Goal: Book appointment/travel/reservation

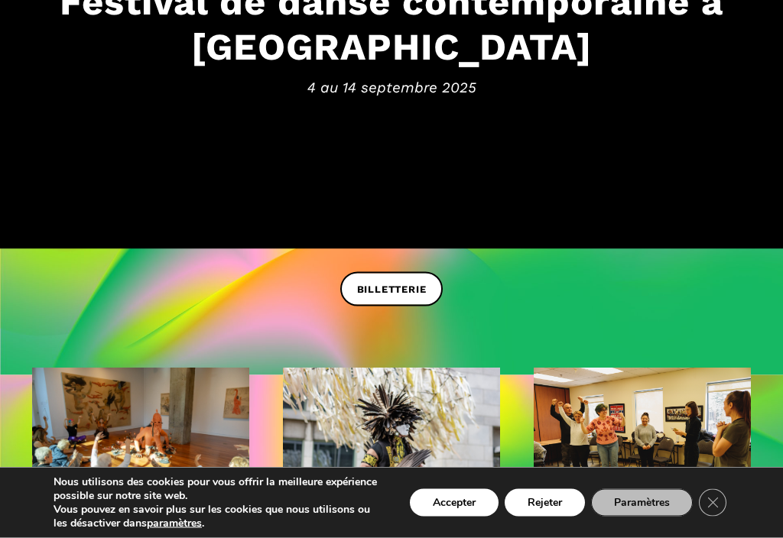
scroll to position [279, 0]
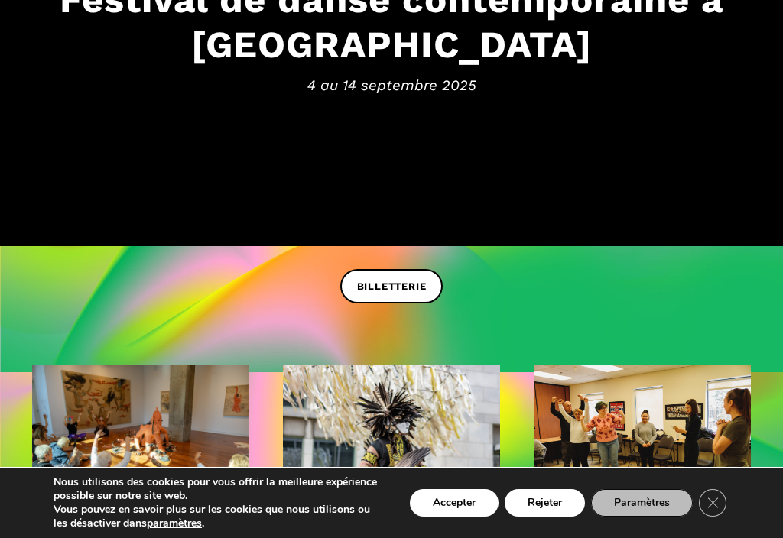
click at [438, 517] on button "Accepter" at bounding box center [454, 503] width 89 height 28
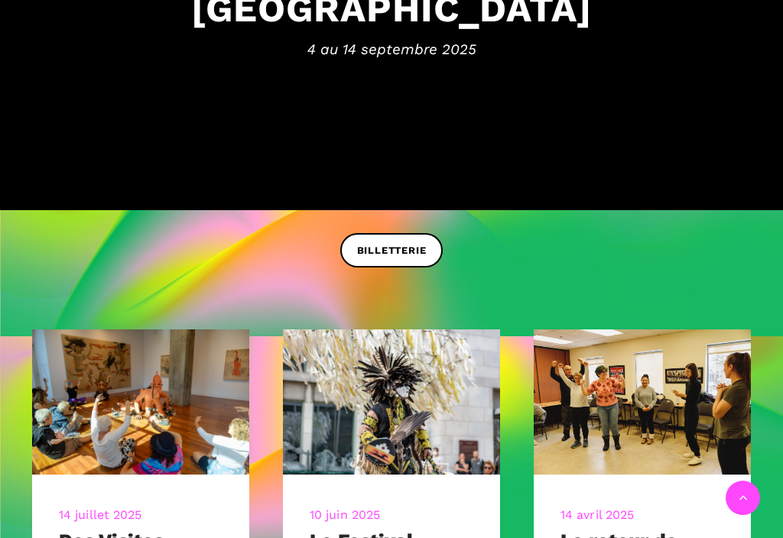
scroll to position [369, 0]
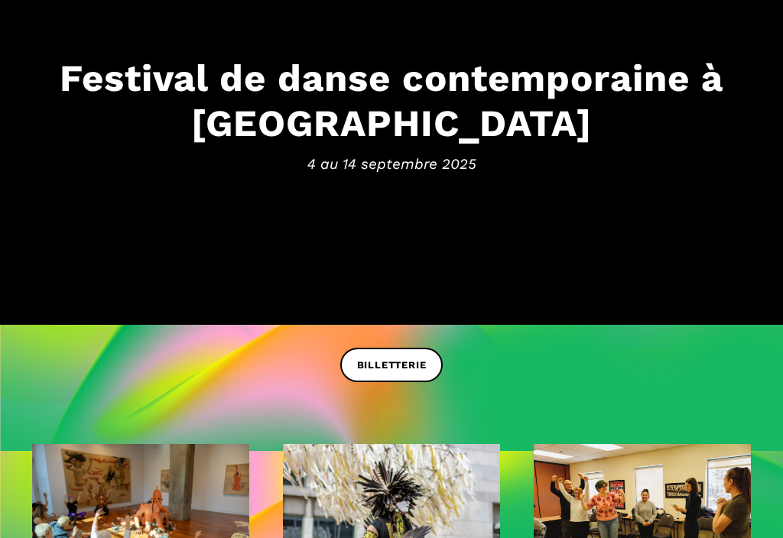
scroll to position [201, 0]
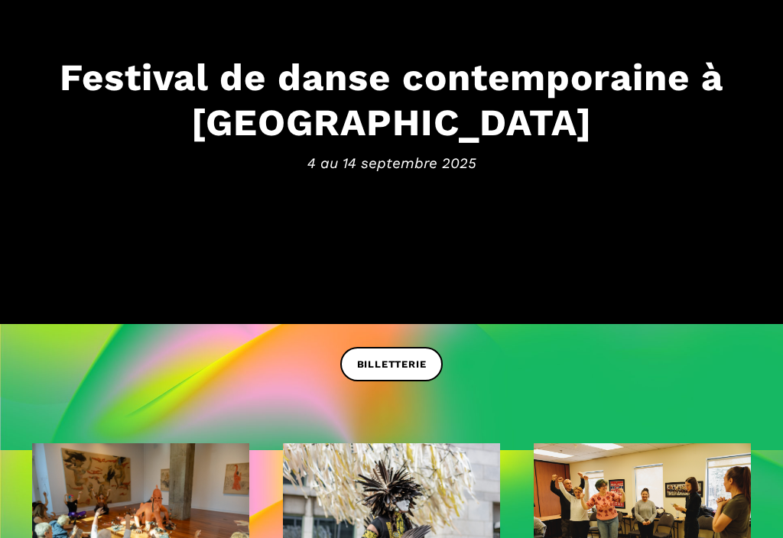
click at [393, 360] on span "BILLETTERIE" at bounding box center [392, 365] width 70 height 16
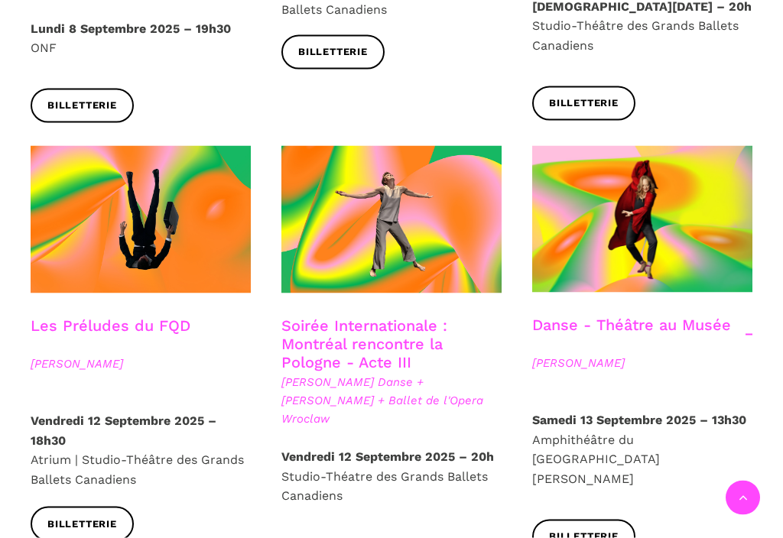
scroll to position [1642, 0]
click at [35, 411] on p "Vendredi 12 Septembre 2025 – 18h30 Atrium | Studio-Théâtre des Grands Ballets C…" at bounding box center [141, 450] width 220 height 78
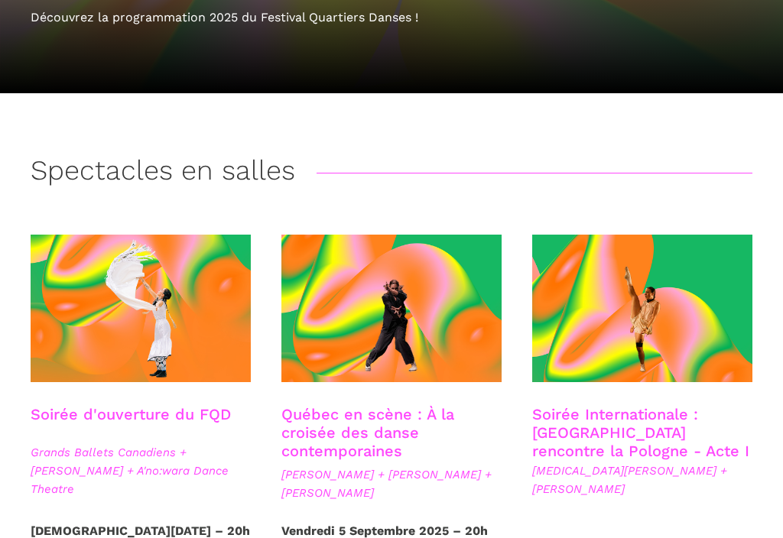
scroll to position [0, 0]
